Goal: Transaction & Acquisition: Purchase product/service

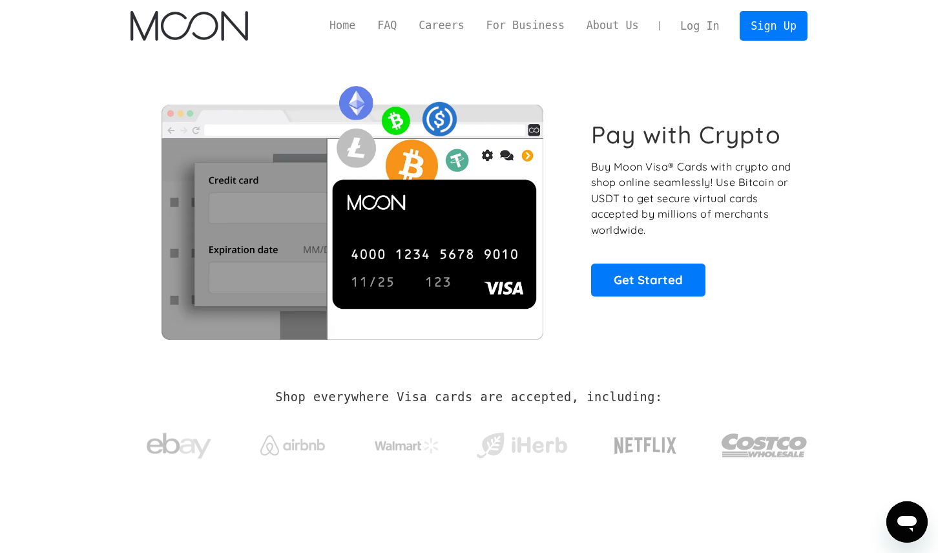
click at [703, 25] on link "Log In" at bounding box center [699, 26] width 61 height 28
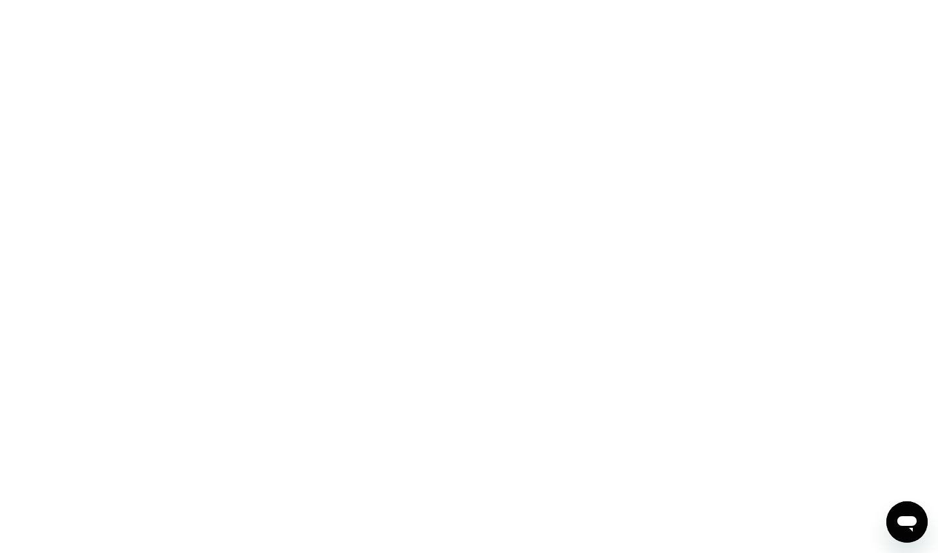
click at [249, 266] on div at bounding box center [469, 276] width 938 height 553
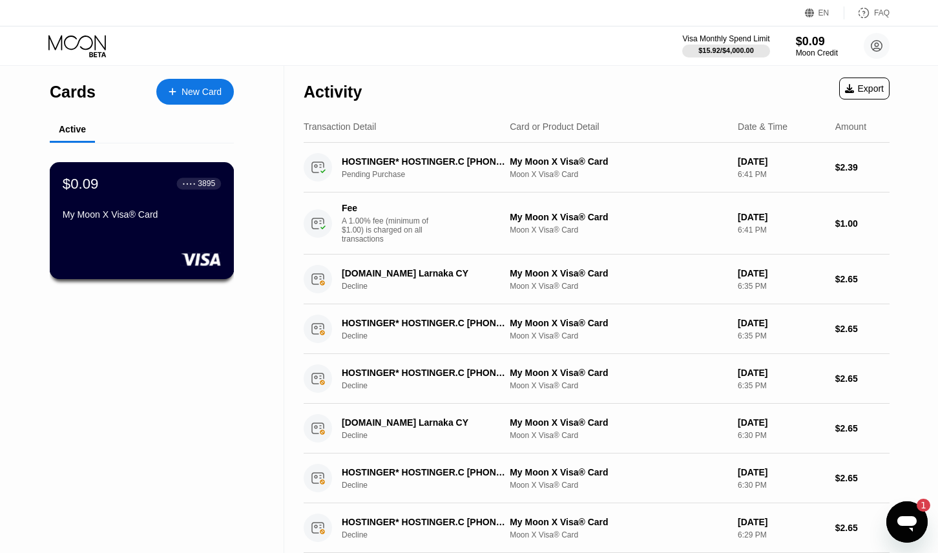
click at [170, 228] on div "$0.09 ● ● ● ● 3895 My Moon X Visa® Card" at bounding box center [142, 220] width 185 height 117
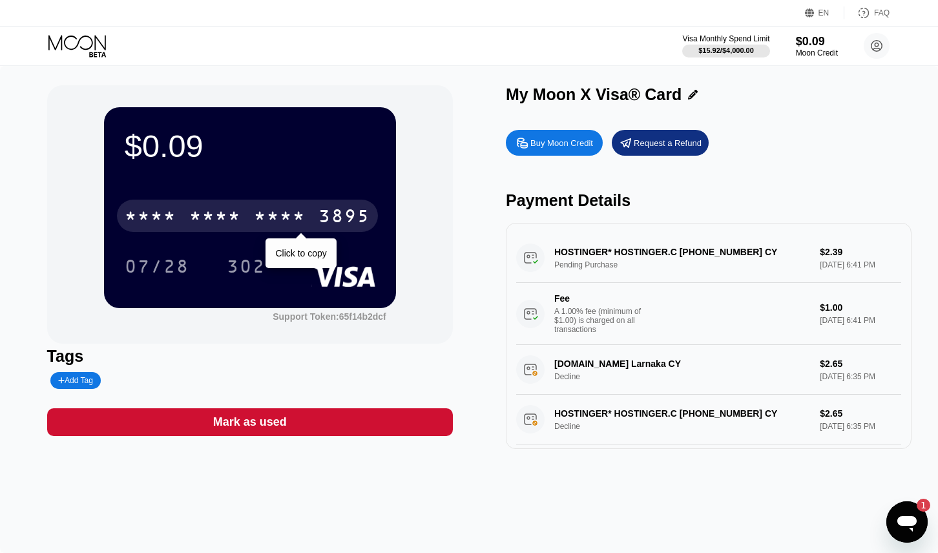
click at [233, 216] on div "* * * *" at bounding box center [215, 217] width 52 height 21
click at [261, 218] on div "2200" at bounding box center [280, 217] width 52 height 21
click at [270, 221] on div "* * * *" at bounding box center [280, 217] width 52 height 21
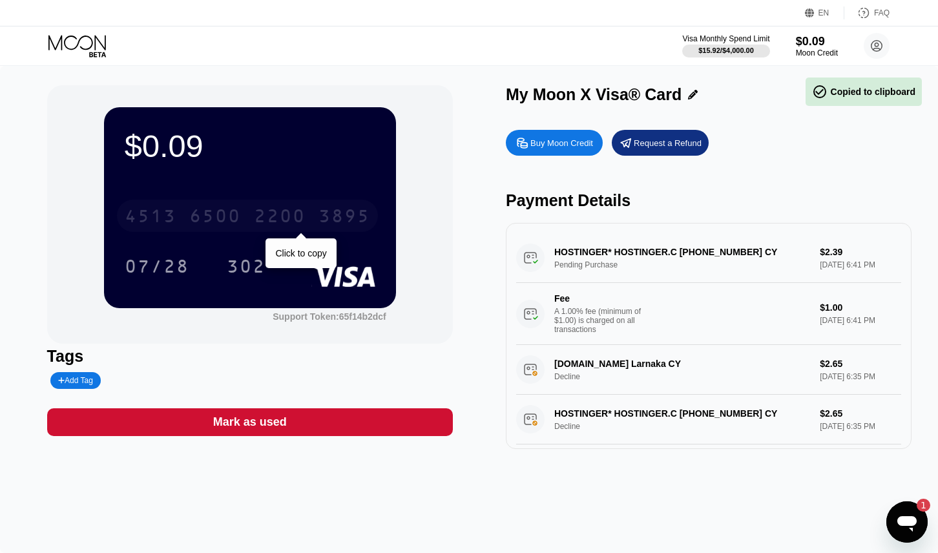
click at [278, 220] on div "2200" at bounding box center [280, 217] width 52 height 21
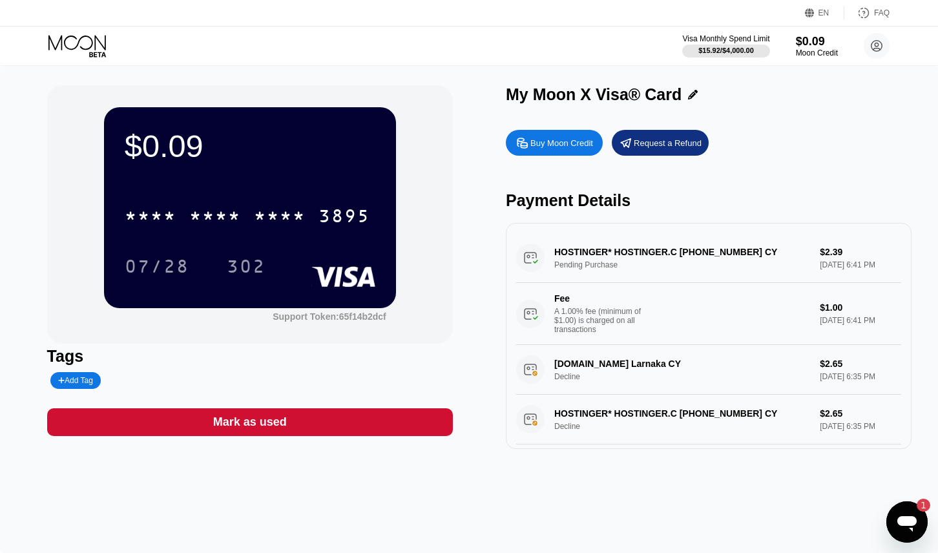
click at [909, 515] on icon "Open messaging window, 1 unread message" at bounding box center [907, 521] width 23 height 23
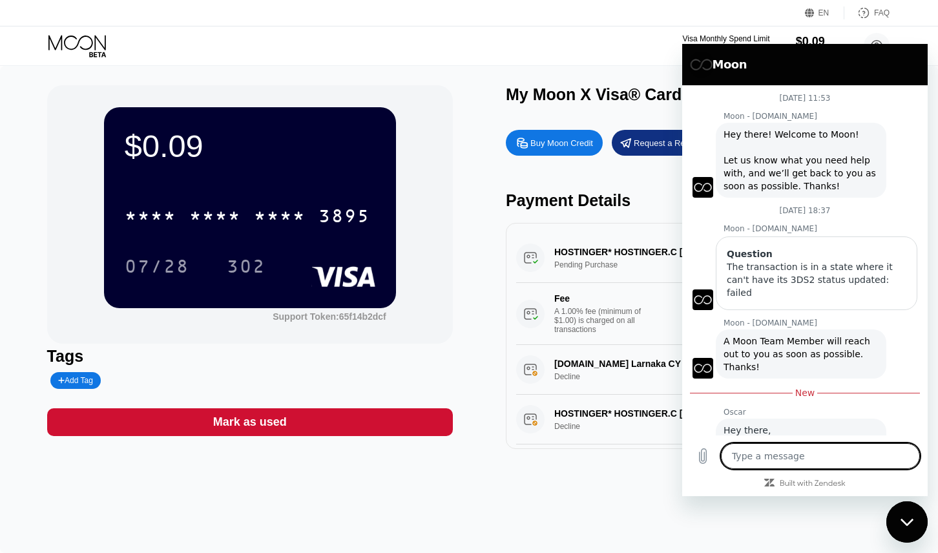
scroll to position [28, 0]
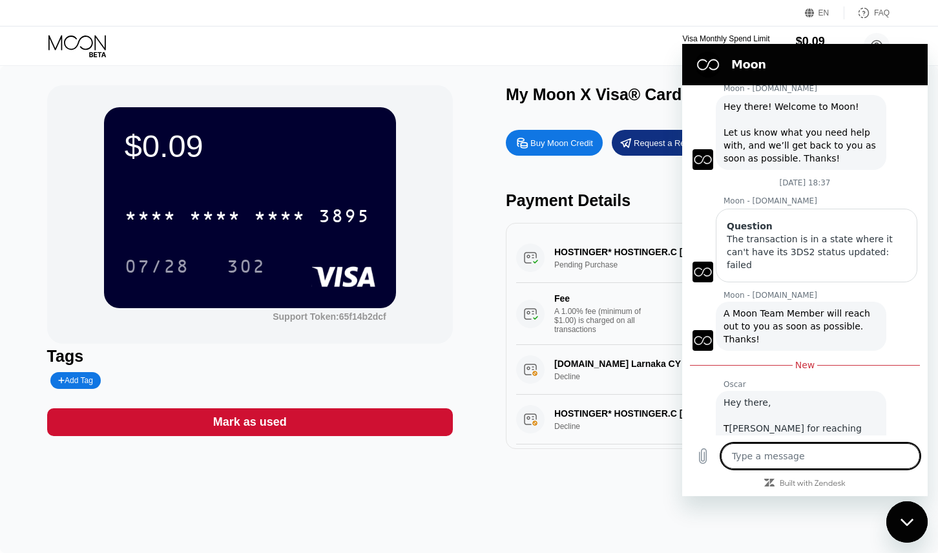
click at [900, 511] on div "Close messaging window" at bounding box center [907, 522] width 39 height 39
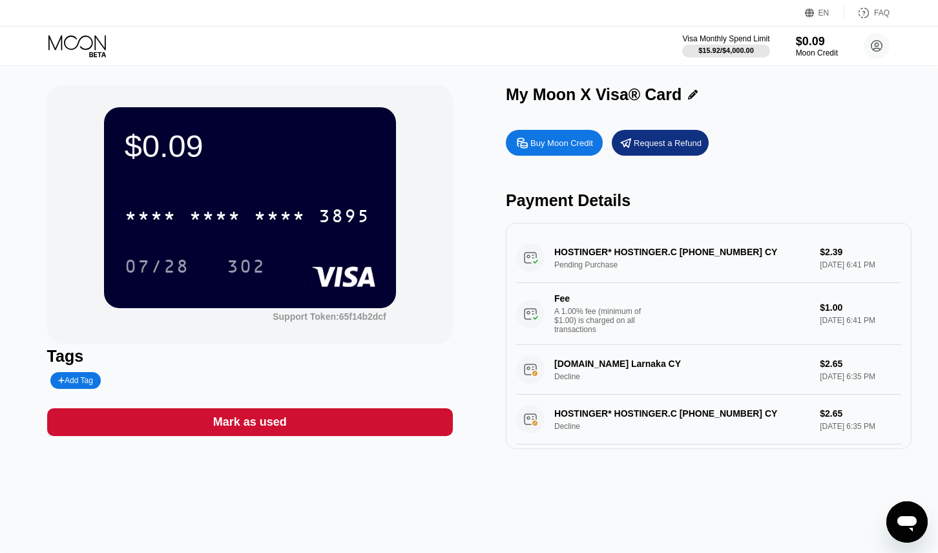
type textarea "x"
click at [566, 149] on div "Buy Moon Credit" at bounding box center [554, 143] width 97 height 26
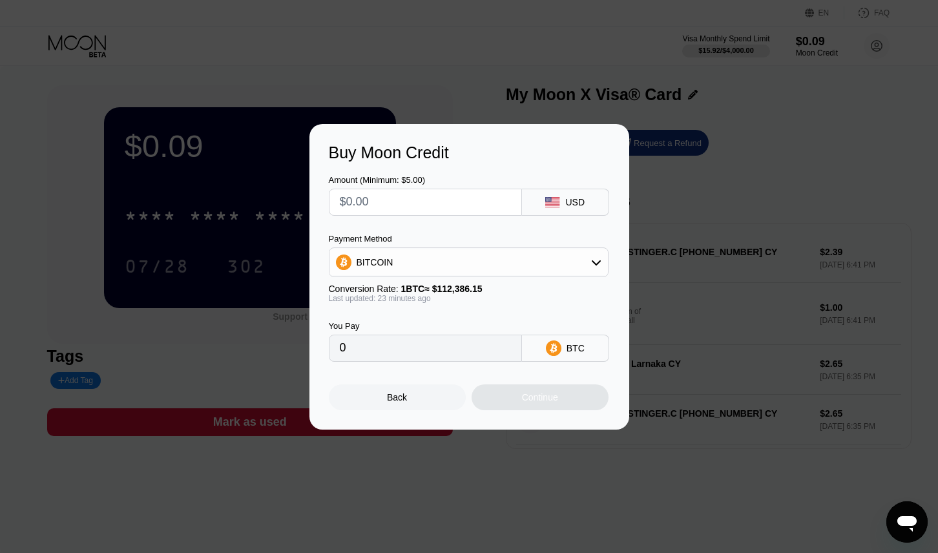
click at [401, 207] on input "text" at bounding box center [425, 202] width 171 height 26
type input "$12"
type input "0.00010687"
type input "$1"
type input "0.00000891"
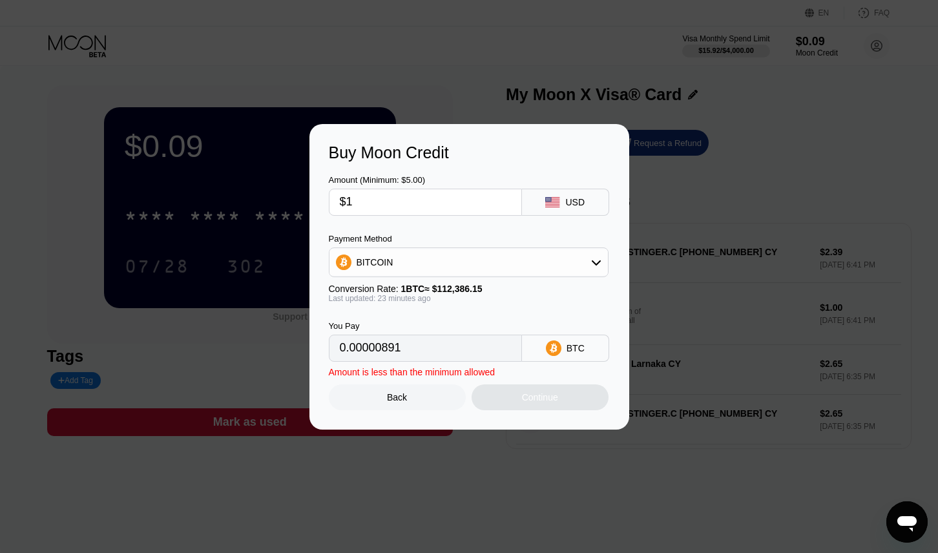
type input "$11"
type input "0.00009796"
type input "$11.8"
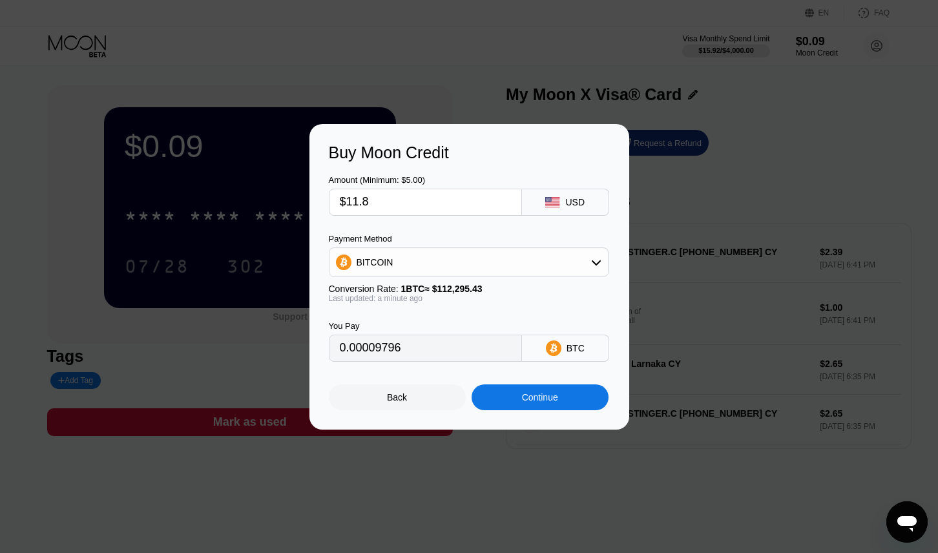
type input "0.00010508"
type input "$11.8"
click at [520, 261] on div "BITCOIN" at bounding box center [469, 262] width 279 height 26
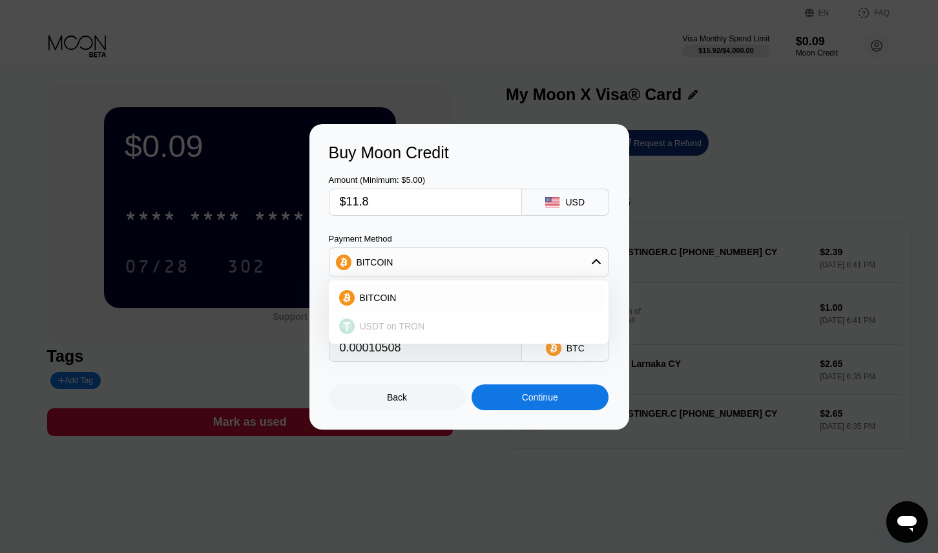
click at [403, 329] on span "USDT on TRON" at bounding box center [392, 326] width 65 height 10
type input "11.92"
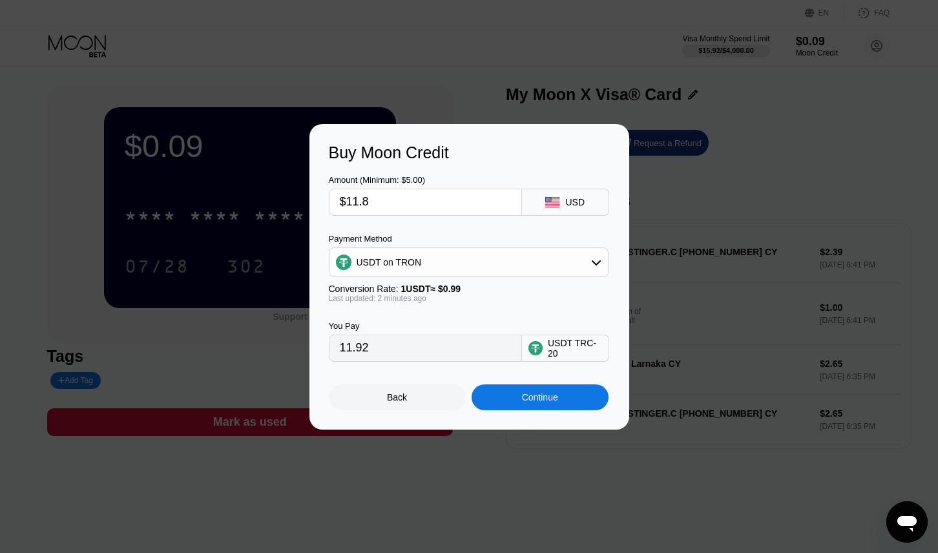
click at [382, 202] on input "$11.8" at bounding box center [425, 202] width 171 height 26
type input "$11."
type input "11.11"
type input "$11.5"
type input "11.62"
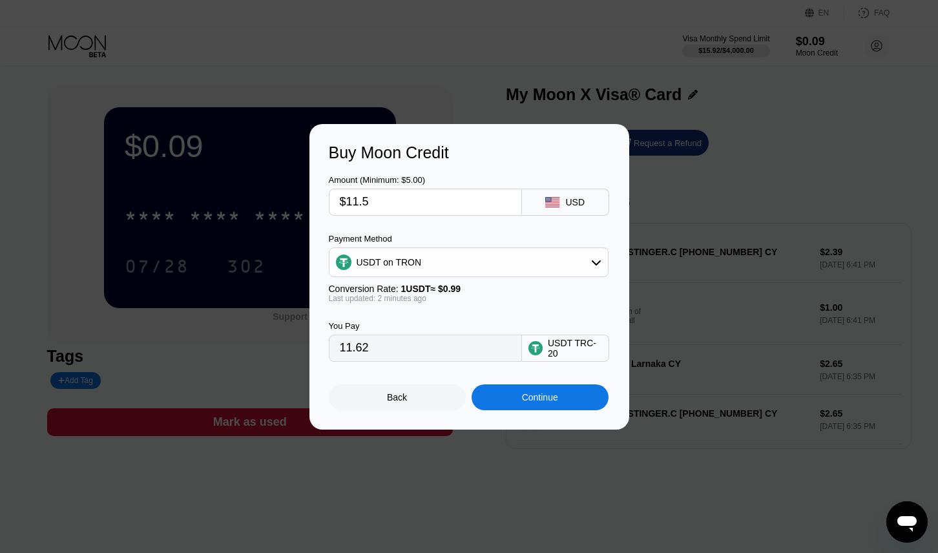
type input "$11.5"
click at [531, 402] on div "Continue" at bounding box center [540, 397] width 36 height 10
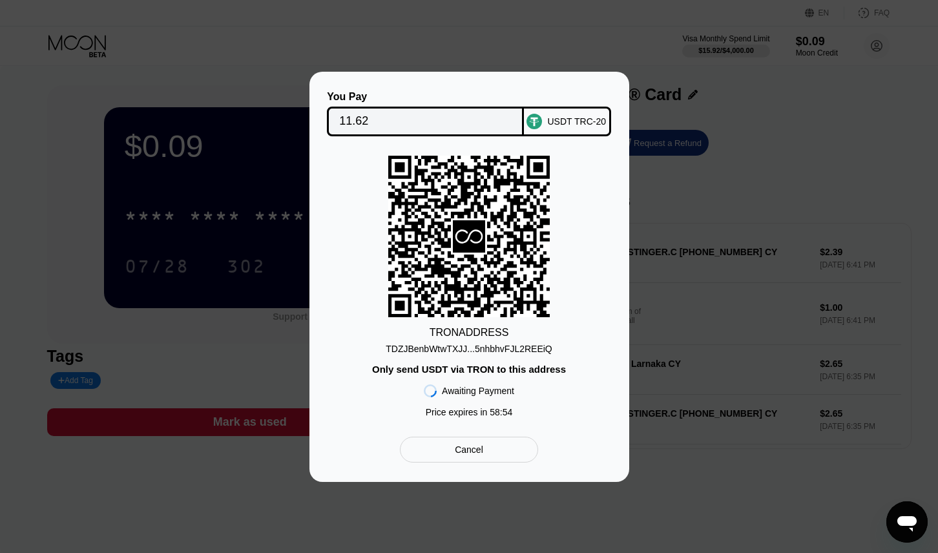
click at [462, 348] on div "TDZJBenbWtwTXJJ...5nhbhvFJL2REEiQ" at bounding box center [469, 349] width 167 height 10
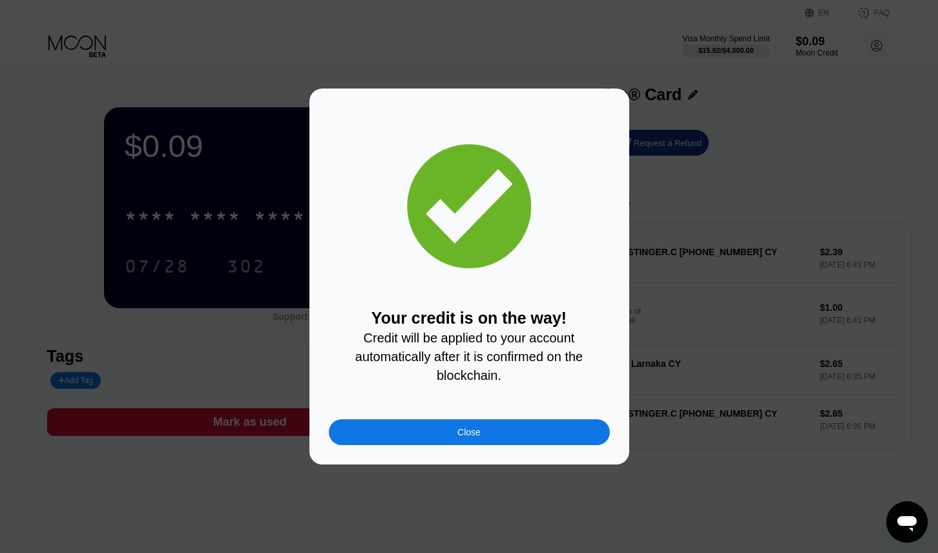
click at [497, 439] on div "Close" at bounding box center [469, 432] width 281 height 26
